Goal: Task Accomplishment & Management: Manage account settings

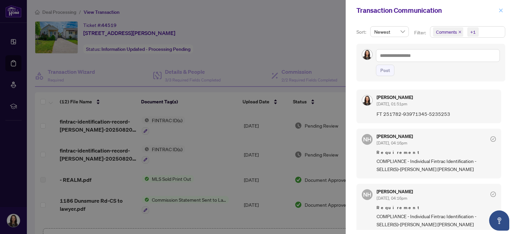
click at [502, 12] on icon "close" at bounding box center [501, 10] width 5 height 5
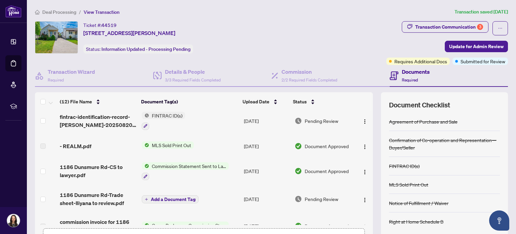
scroll to position [67, 0]
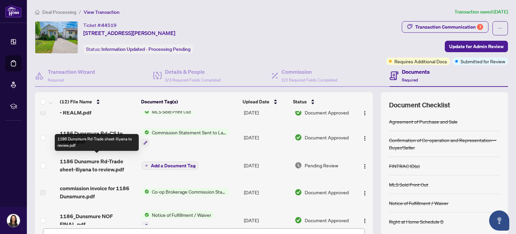
click at [104, 167] on span "1186 Dunsmure Rd-Trade sheet-Iliyana to review.pdf" at bounding box center [98, 165] width 76 height 16
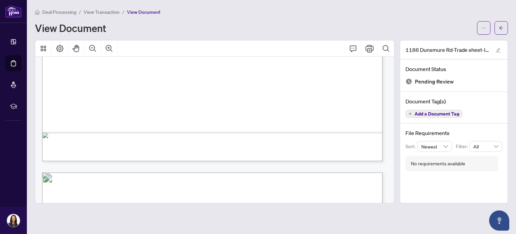
scroll to position [336, 0]
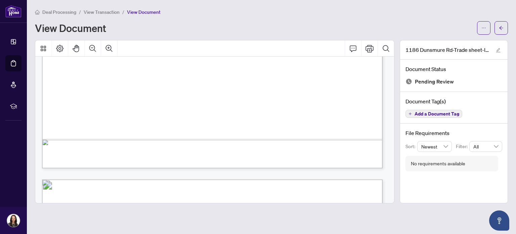
click at [108, 12] on span "View Transaction" at bounding box center [102, 12] width 36 height 6
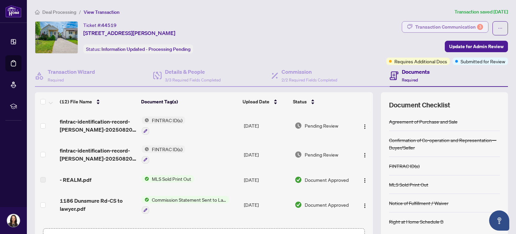
click at [430, 27] on div "Transaction Communication 3" at bounding box center [449, 27] width 68 height 11
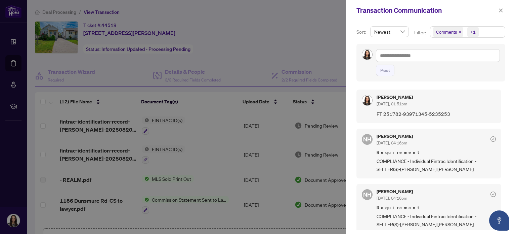
click at [472, 32] on div "+1" at bounding box center [472, 32] width 5 height 7
click at [319, 51] on div at bounding box center [258, 117] width 516 height 234
click at [501, 9] on icon "close" at bounding box center [501, 10] width 5 height 5
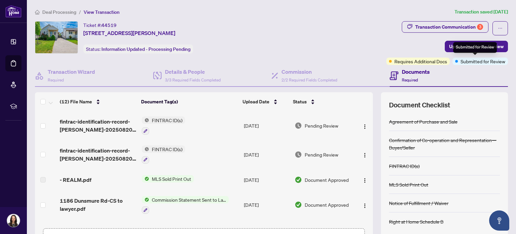
click at [482, 47] on div "Submitted for Review" at bounding box center [475, 47] width 44 height 11
click at [449, 44] on span "Update for Admin Review" at bounding box center [476, 46] width 54 height 11
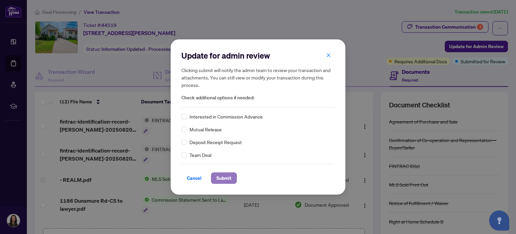
click at [234, 176] on button "Submit" at bounding box center [224, 177] width 26 height 11
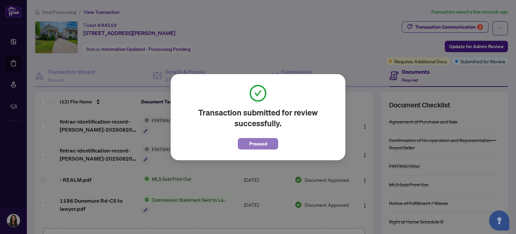
click at [267, 142] on button "Proceed" at bounding box center [258, 143] width 40 height 11
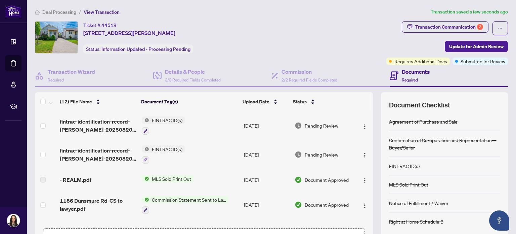
click at [473, 61] on span "Submitted for Review" at bounding box center [483, 60] width 45 height 7
click at [493, 27] on button "button" at bounding box center [500, 28] width 15 height 14
click at [328, 40] on div "Ticket #: 44519 [STREET_ADDRESS][PERSON_NAME] Status: Information Updated - Pro…" at bounding box center [209, 37] width 349 height 32
